Goal: Task Accomplishment & Management: Manage account settings

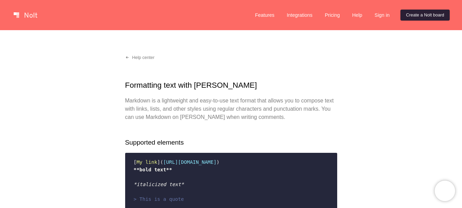
click at [408, 16] on link "Create a Nolt board" at bounding box center [424, 15] width 49 height 11
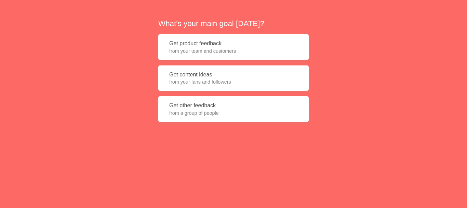
click at [256, 39] on button "Get product feedback from your team and customers" at bounding box center [233, 47] width 150 height 26
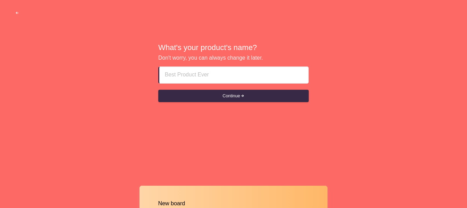
click at [243, 77] on input at bounding box center [234, 75] width 138 height 16
type input "test"
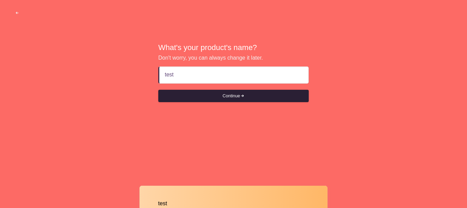
click at [227, 90] on button "Continue" at bounding box center [233, 96] width 150 height 12
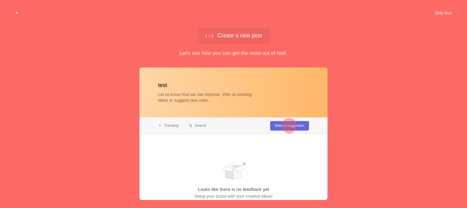
click at [448, 11] on button "Skip tour" at bounding box center [443, 13] width 34 height 12
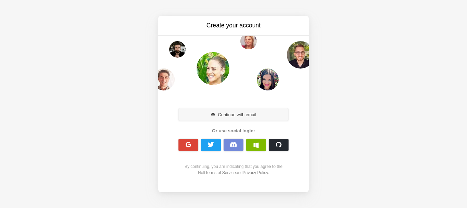
click at [244, 112] on button "Continue with email" at bounding box center [233, 114] width 110 height 12
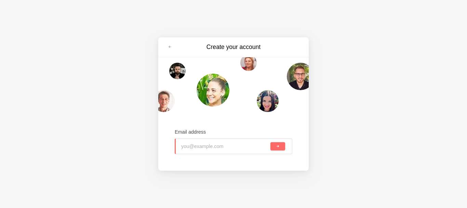
click at [217, 144] on input "email" at bounding box center [225, 145] width 88 height 15
type input "ragow49+test@gmail.com"
click at [278, 145] on span "submit" at bounding box center [278, 146] width 4 height 4
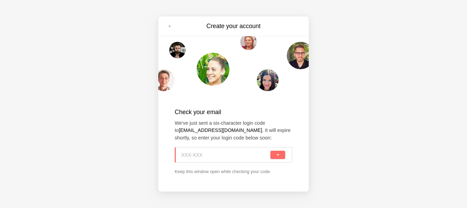
click at [218, 156] on input at bounding box center [225, 154] width 88 height 15
paste input "UCM-3WR"
type input "UCM-3WR"
click at [271, 155] on button "submit" at bounding box center [277, 154] width 15 height 8
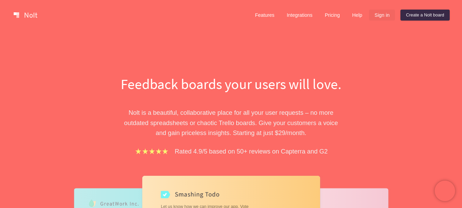
click at [369, 17] on link "Sign in" at bounding box center [382, 15] width 26 height 11
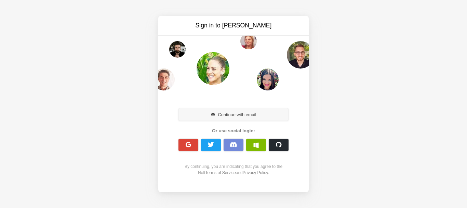
click at [221, 111] on button "Continue with email" at bounding box center [233, 114] width 110 height 12
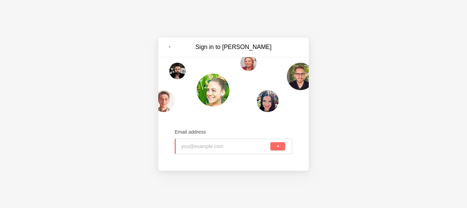
click at [212, 145] on input "email" at bounding box center [225, 145] width 88 height 15
type input "[EMAIL_ADDRESS][DOMAIN_NAME]"
click at [276, 147] on span "submit" at bounding box center [278, 146] width 4 height 4
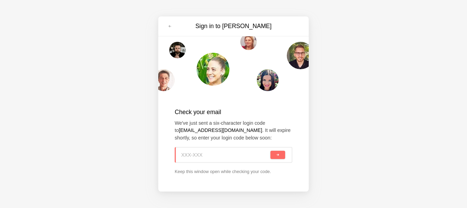
click at [234, 157] on input at bounding box center [225, 154] width 88 height 15
paste input "6GC-ERT"
type input "6GC-ERT"
click at [279, 155] on span "submit" at bounding box center [278, 155] width 4 height 4
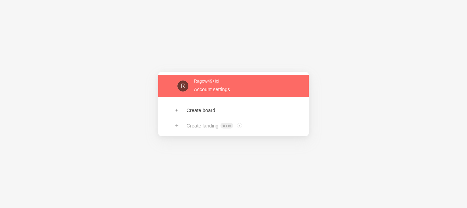
click at [236, 90] on link at bounding box center [233, 86] width 150 height 22
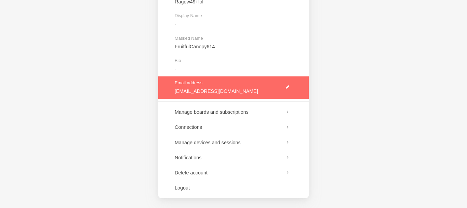
scroll to position [91, 0]
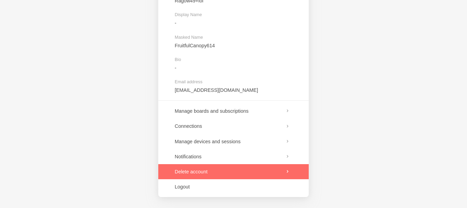
click at [237, 176] on link at bounding box center [233, 171] width 150 height 15
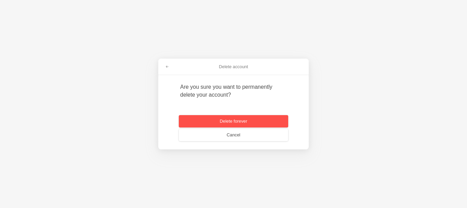
click at [271, 118] on button "Delete forever" at bounding box center [233, 121] width 109 height 12
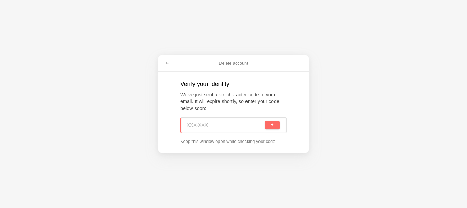
click at [212, 124] on input at bounding box center [225, 124] width 77 height 15
paste input "TPA-A9P"
type input "TPA-A9P"
click at [269, 126] on button "submit" at bounding box center [272, 125] width 15 height 8
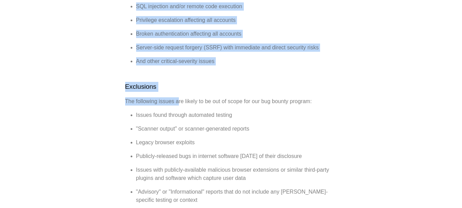
drag, startPoint x: 0, startPoint y: 0, endPoint x: 178, endPoint y: 90, distance: 199.7
click at [178, 90] on div "Help center Nolt Bug Bounty Program Nolt takes the security and privacy of cust…" at bounding box center [231, 87] width 462 height 1074
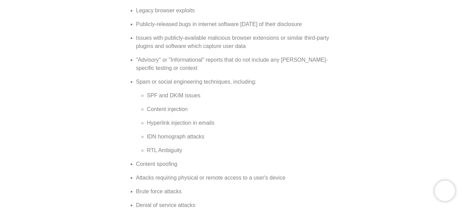
scroll to position [880, 0]
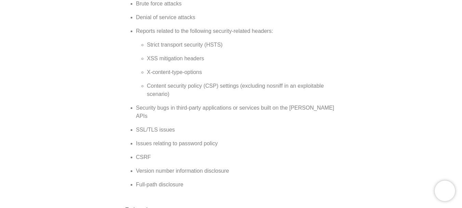
scroll to position [801, 0]
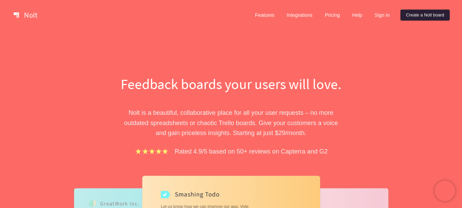
click at [430, 17] on link "Create a Nolt board" at bounding box center [424, 15] width 49 height 11
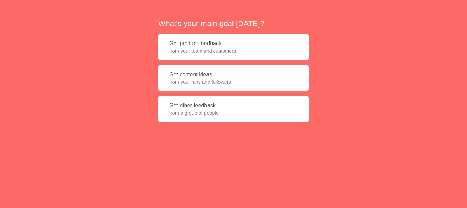
click at [249, 87] on button "Get content ideas from your fans and followers" at bounding box center [233, 78] width 150 height 26
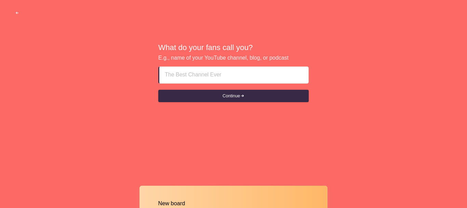
click at [236, 77] on input at bounding box center [234, 75] width 138 height 16
type input "test"
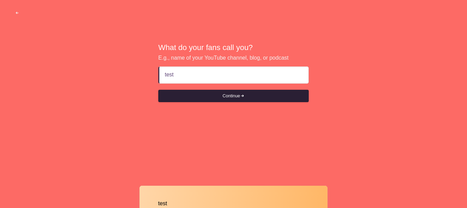
click at [236, 101] on button "Continue" at bounding box center [233, 96] width 150 height 12
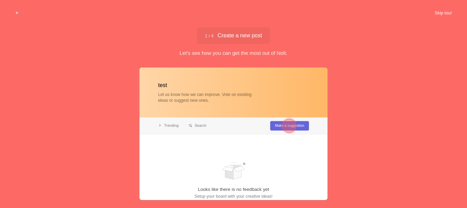
click at [443, 17] on button "Skip tour" at bounding box center [443, 13] width 34 height 12
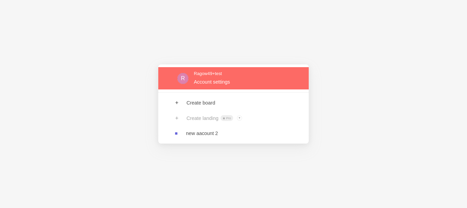
click at [204, 87] on link at bounding box center [233, 78] width 150 height 22
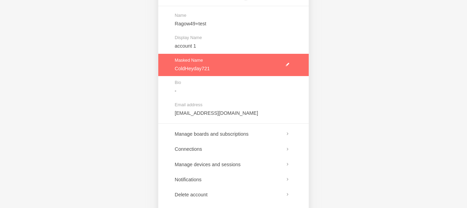
scroll to position [91, 0]
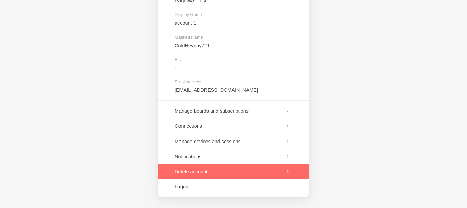
click at [219, 171] on link at bounding box center [233, 171] width 150 height 15
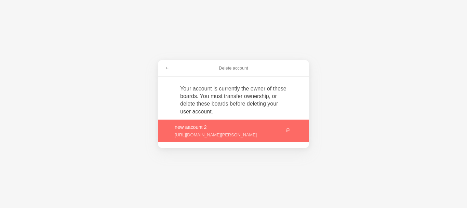
click at [276, 131] on link at bounding box center [233, 130] width 150 height 23
click at [169, 70] on span at bounding box center [167, 68] width 4 height 4
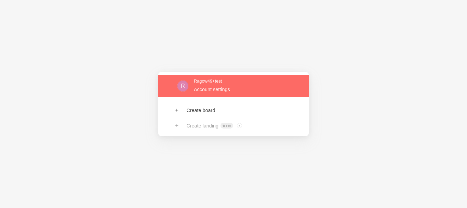
click at [223, 79] on link at bounding box center [233, 86] width 150 height 22
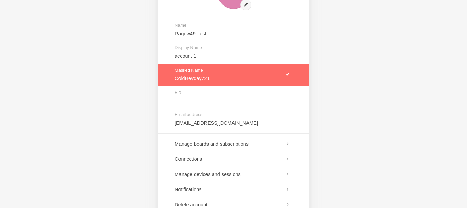
scroll to position [91, 0]
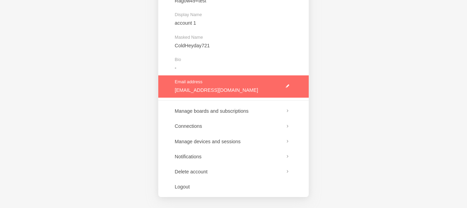
click at [287, 87] on link at bounding box center [233, 86] width 150 height 22
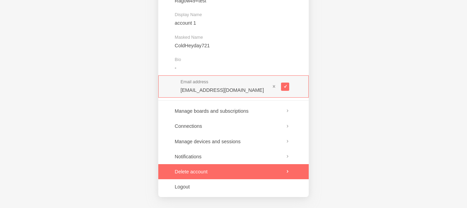
click at [225, 170] on link at bounding box center [233, 171] width 150 height 15
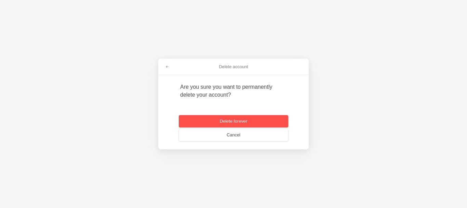
click at [238, 119] on button "Delete forever" at bounding box center [233, 121] width 109 height 12
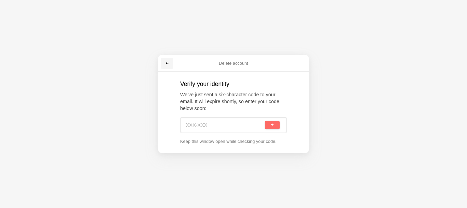
click at [164, 65] on link at bounding box center [167, 63] width 12 height 11
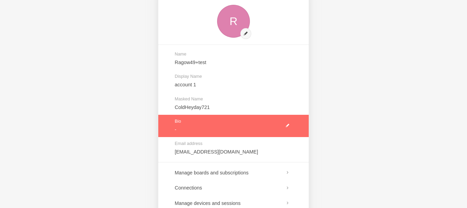
scroll to position [32, 0]
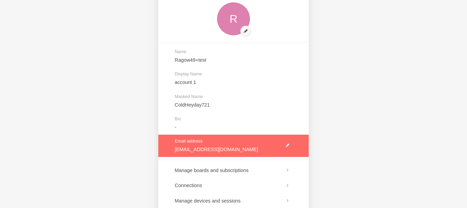
click at [204, 148] on link at bounding box center [233, 145] width 150 height 22
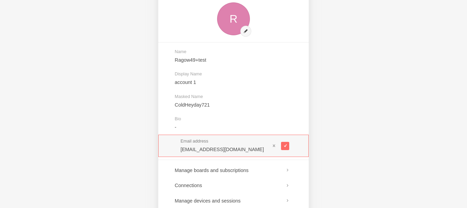
click at [208, 151] on input "ragow49+testnew@gmail.com" at bounding box center [226, 149] width 90 height 7
click at [219, 150] on input "ragow49+testnew@gmail.com" at bounding box center [226, 149] width 90 height 7
type input "ragow49+testnews@gmail.com"
click at [282, 144] on button at bounding box center [285, 146] width 8 height 8
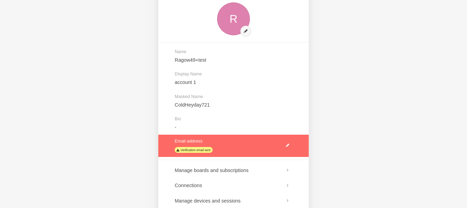
scroll to position [30, 0]
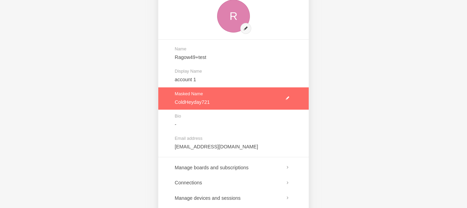
scroll to position [49, 0]
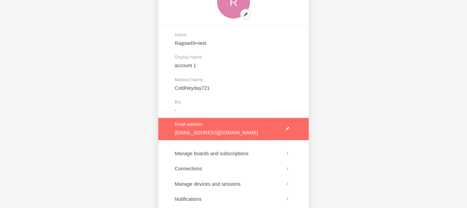
click at [284, 129] on link at bounding box center [233, 129] width 150 height 22
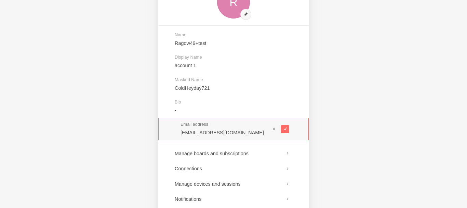
click at [227, 134] on input "ragow49+testnews@gmail.com" at bounding box center [226, 132] width 90 height 7
click at [222, 134] on input "ragow49+testnews@gmail.com" at bounding box center [226, 132] width 90 height 7
click at [286, 128] on span at bounding box center [285, 129] width 4 height 4
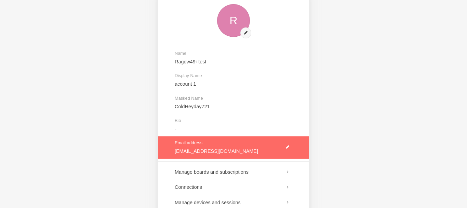
click at [287, 147] on link at bounding box center [233, 147] width 150 height 22
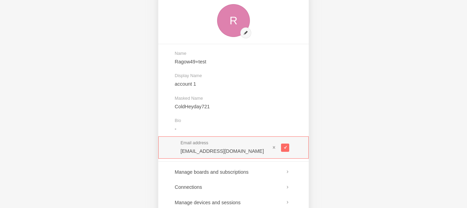
drag, startPoint x: 225, startPoint y: 147, endPoint x: 221, endPoint y: 151, distance: 5.8
click at [221, 151] on div "Email address ragow49+testnews@gmail.com" at bounding box center [226, 147] width 90 height 14
click at [221, 151] on input "ragow49+testnews@gmail.com" at bounding box center [226, 150] width 90 height 7
type input "ragow49+testnewss@gmail.com"
click at [286, 146] on span at bounding box center [285, 147] width 4 height 4
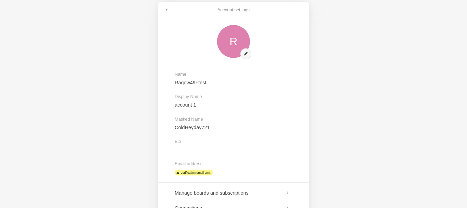
scroll to position [0, 0]
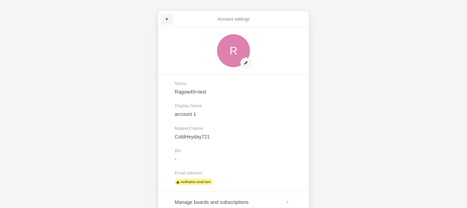
click at [161, 20] on link at bounding box center [167, 19] width 12 height 11
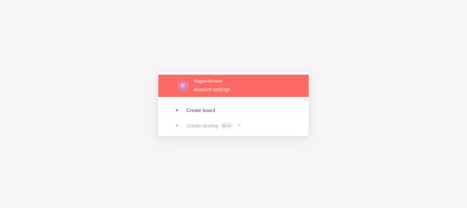
click at [217, 90] on link at bounding box center [233, 86] width 150 height 22
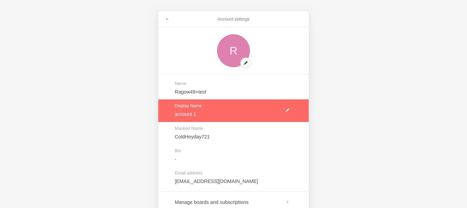
click at [286, 109] on link at bounding box center [233, 110] width 150 height 22
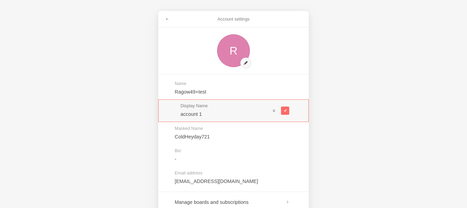
click at [254, 111] on input "account 1" at bounding box center [226, 113] width 90 height 7
type input "account 1 victim"
click at [288, 110] on button at bounding box center [285, 110] width 8 height 8
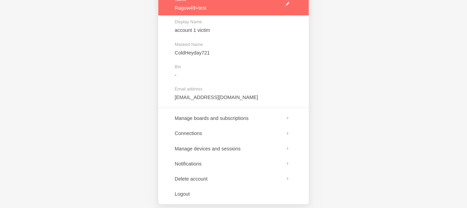
scroll to position [91, 0]
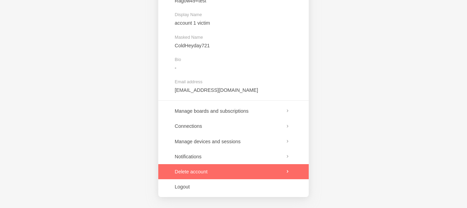
click at [218, 170] on link at bounding box center [233, 171] width 150 height 15
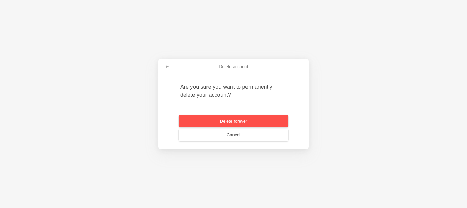
click at [254, 121] on button "Delete forever" at bounding box center [233, 121] width 109 height 12
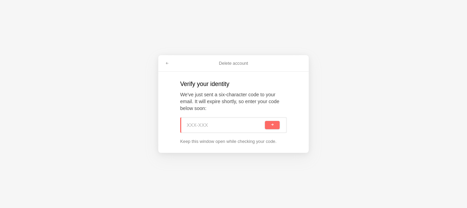
click at [227, 125] on input at bounding box center [225, 124] width 77 height 15
paste input "3Y6-DUM"
type input "3Y6-DUM"
click at [269, 122] on button "submit" at bounding box center [272, 125] width 15 height 8
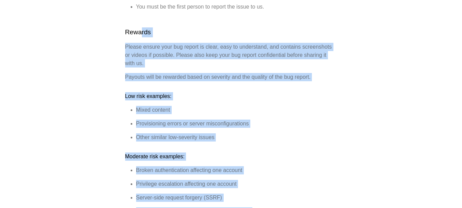
scroll to position [195, 0]
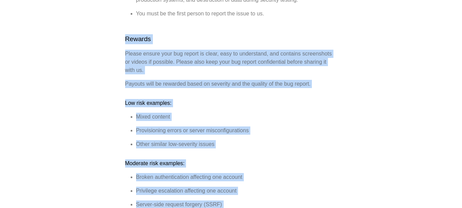
drag, startPoint x: 188, startPoint y: 149, endPoint x: 124, endPoint y: 27, distance: 137.8
copy div "Rewards Please ensure your bug report is clear, easy to understand, and contain…"
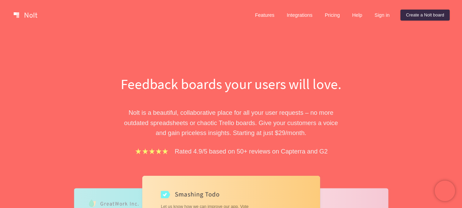
click at [30, 56] on div "Feedback boards your users will love. Nolt is a beautiful, collaborative place …" at bounding box center [231, 191] width 462 height 323
click at [404, 15] on link "Create a Nolt board" at bounding box center [424, 15] width 49 height 11
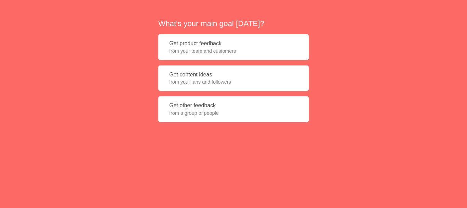
click at [229, 42] on button "Get product feedback from your team and customers" at bounding box center [233, 47] width 150 height 26
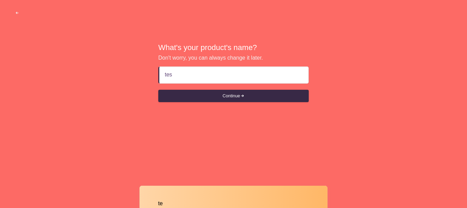
type input "test"
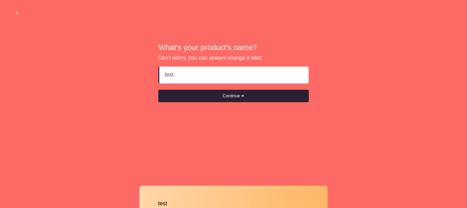
click at [210, 92] on button "Continue" at bounding box center [233, 96] width 150 height 12
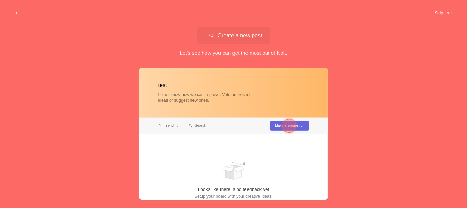
click at [445, 14] on button "Skip tour" at bounding box center [443, 13] width 34 height 12
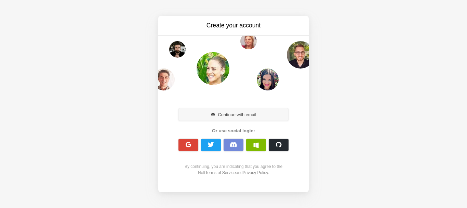
click at [215, 113] on button "Continue with email" at bounding box center [233, 114] width 110 height 12
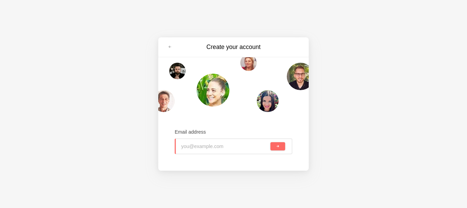
click at [203, 144] on input "email" at bounding box center [225, 145] width 88 height 15
type input "[EMAIL_ADDRESS][DOMAIN_NAME]"
click at [281, 147] on button "submit" at bounding box center [277, 146] width 15 height 8
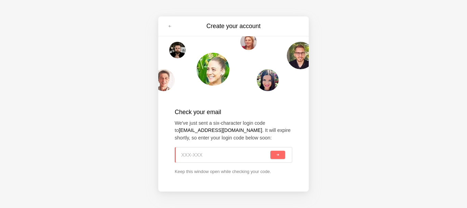
click at [218, 152] on input at bounding box center [225, 154] width 88 height 15
paste input "5YF-WD5"
type input "5YF-WD5"
click at [273, 154] on button "submit" at bounding box center [277, 154] width 15 height 8
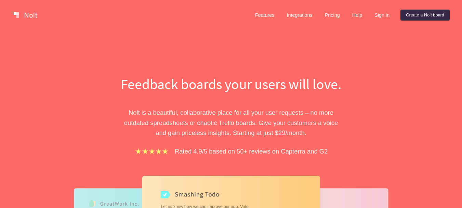
click at [409, 14] on link "Create a Nolt board" at bounding box center [424, 15] width 49 height 11
click at [369, 15] on link "Sign in" at bounding box center [382, 15] width 26 height 11
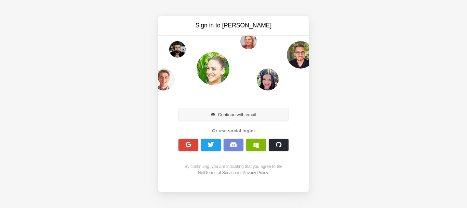
click at [209, 108] on button "Continue with email" at bounding box center [233, 114] width 110 height 12
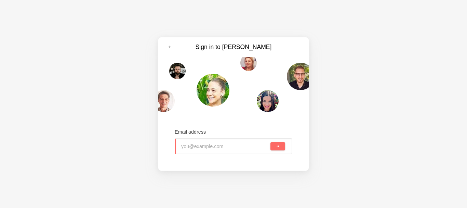
type input "[EMAIL_ADDRESS][DOMAIN_NAME]"
click at [279, 146] on span "submit" at bounding box center [278, 146] width 4 height 4
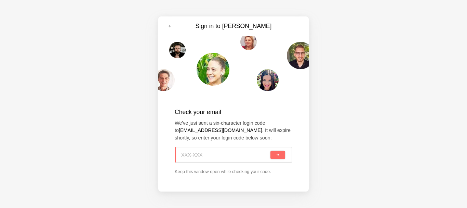
click at [202, 159] on input at bounding box center [225, 154] width 88 height 15
paste input "SHC-CSZ"
type input "SHC-CSZ"
click at [280, 154] on button "submit" at bounding box center [277, 154] width 15 height 8
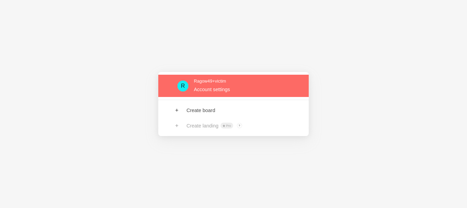
click at [207, 94] on link at bounding box center [233, 86] width 150 height 22
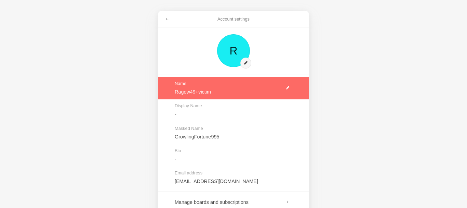
click at [289, 88] on link at bounding box center [233, 88] width 150 height 22
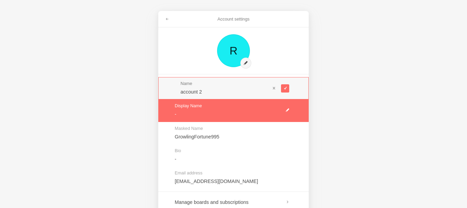
type input "account 2"
click at [241, 103] on link at bounding box center [233, 110] width 150 height 22
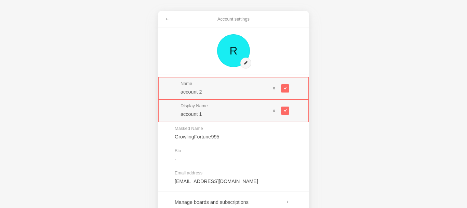
type input "account 1"
click at [222, 93] on input "account 2" at bounding box center [226, 91] width 90 height 7
type input "account 1"
click at [287, 89] on button at bounding box center [285, 88] width 8 height 8
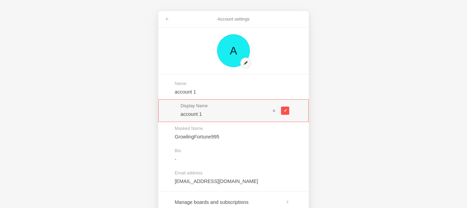
click at [286, 106] on button at bounding box center [285, 110] width 8 height 8
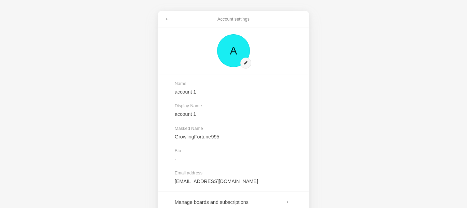
click at [390, 85] on div "Account settings A Name account 1 Display Name account 1 Masked Name GrowlingFo…" at bounding box center [233, 104] width 467 height 208
click at [31, 63] on div "Account settings A Name account 1 Display Name account 1 Masked Name GrowlingFo…" at bounding box center [233, 104] width 467 height 208
click at [32, 64] on div "Account settings A Name account 1 Display Name account 1 Masked Name GrowlingFo…" at bounding box center [233, 104] width 467 height 208
click at [14, 64] on div "Account settings A Name account 1 Display Name account 1 Masked Name GrowlingFo…" at bounding box center [233, 104] width 467 height 208
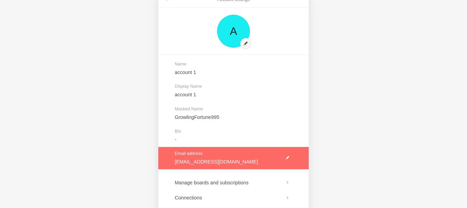
scroll to position [24, 0]
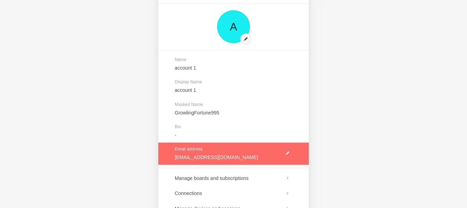
click at [285, 148] on link at bounding box center [233, 153] width 150 height 22
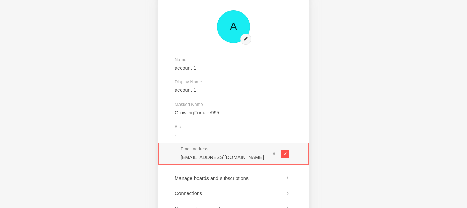
type input "ragow49+newemail@gmail.com"
click at [283, 151] on span at bounding box center [285, 153] width 4 height 4
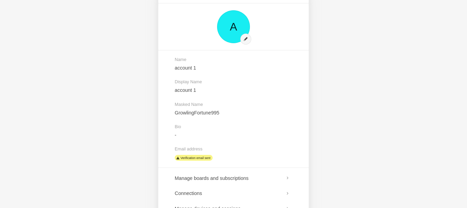
click at [0, 84] on div "Account settings A Name account 1 Display Name account 1 Masked Name GrowlingFo…" at bounding box center [233, 104] width 467 height 208
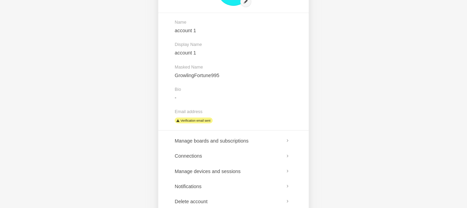
scroll to position [91, 0]
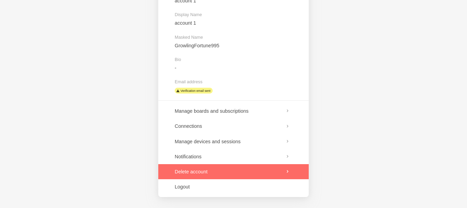
click at [220, 171] on link at bounding box center [233, 171] width 150 height 15
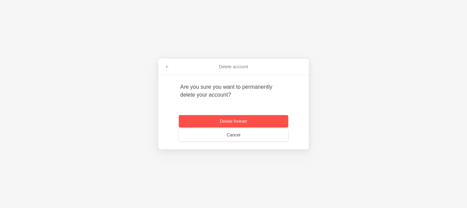
click at [246, 120] on button "Delete forever" at bounding box center [233, 121] width 109 height 12
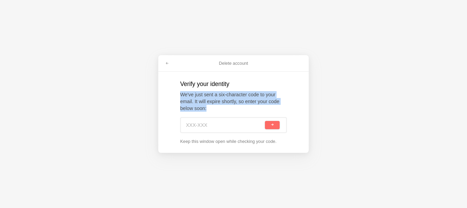
drag, startPoint x: 201, startPoint y: 106, endPoint x: 173, endPoint y: 90, distance: 32.0
click at [173, 90] on div "Delete account Verify your identity We've just sent a six-character code to you…" at bounding box center [233, 103] width 150 height 97
click at [166, 66] on link at bounding box center [167, 63] width 12 height 11
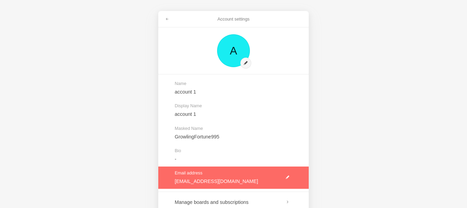
drag, startPoint x: 249, startPoint y: 181, endPoint x: 195, endPoint y: 178, distance: 54.4
click at [195, 178] on link at bounding box center [233, 177] width 150 height 22
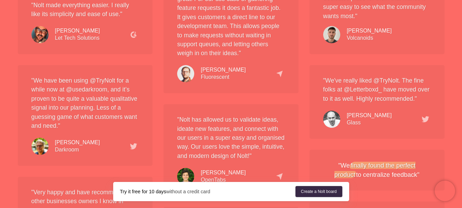
scroll to position [1056, 0]
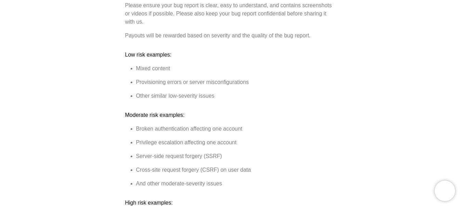
scroll to position [249, 0]
